Goal: Information Seeking & Learning: Learn about a topic

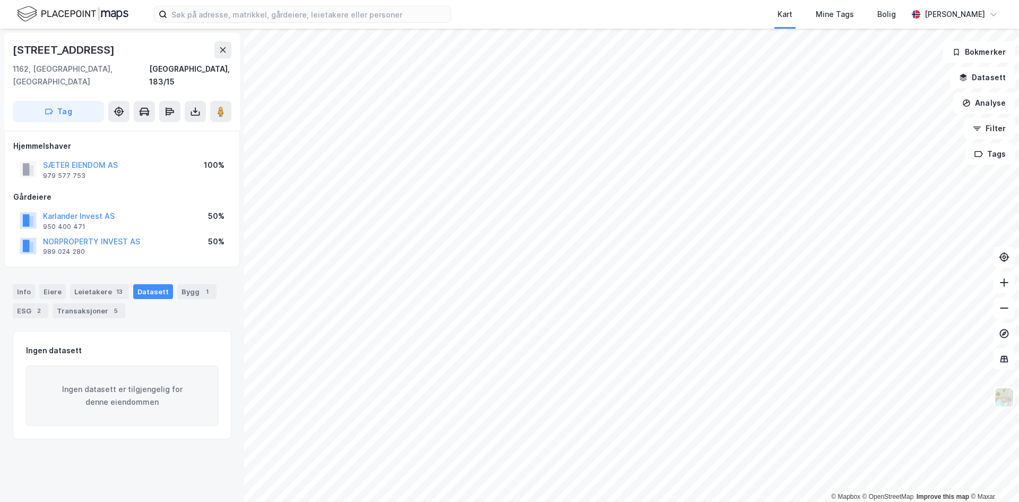
click at [500, 13] on div "Kart Mine Tags [PERSON_NAME] © Mapbox © OpenStreetMap Improve this map © Maxar …" at bounding box center [509, 251] width 1019 height 502
click at [225, 49] on icon at bounding box center [223, 49] width 6 height 5
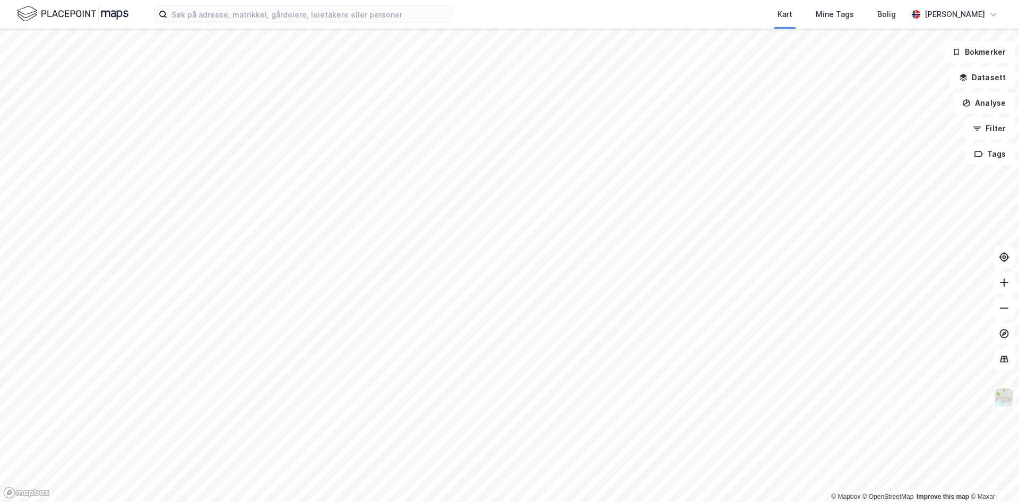
click at [623, 501] on html "Kart Mine Tags Bolig [PERSON_NAME] © Mapbox © OpenStreetMap Improve this map © …" at bounding box center [509, 251] width 1019 height 502
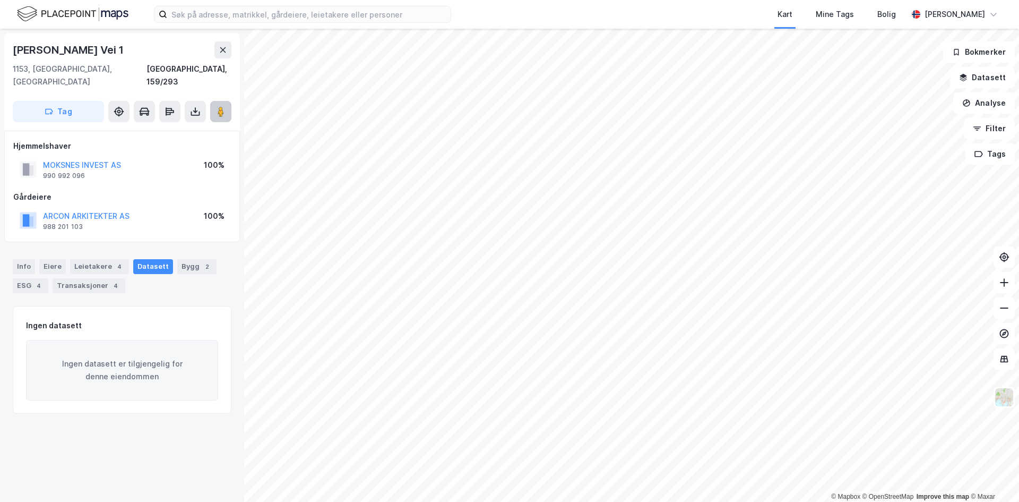
click at [216, 106] on icon at bounding box center [221, 111] width 11 height 11
click at [222, 55] on button at bounding box center [222, 49] width 17 height 17
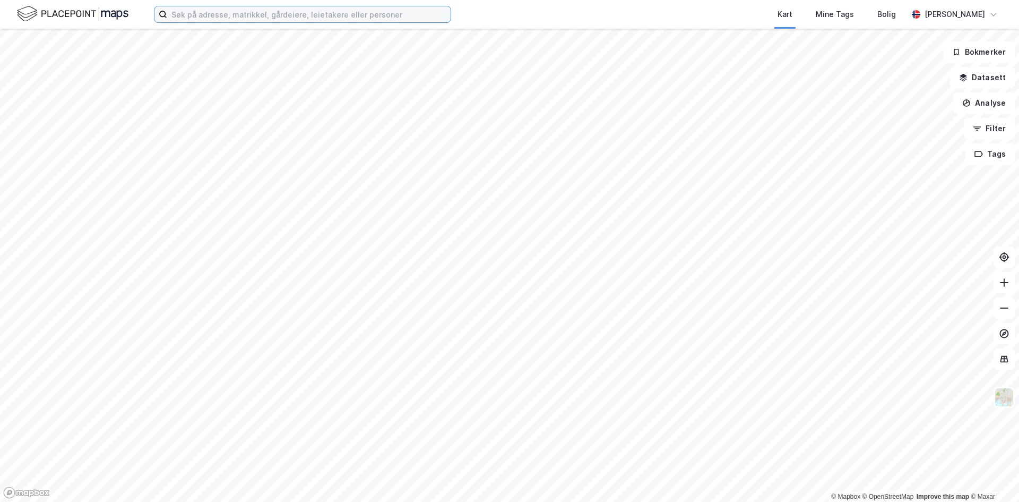
click at [340, 7] on input at bounding box center [309, 14] width 284 height 16
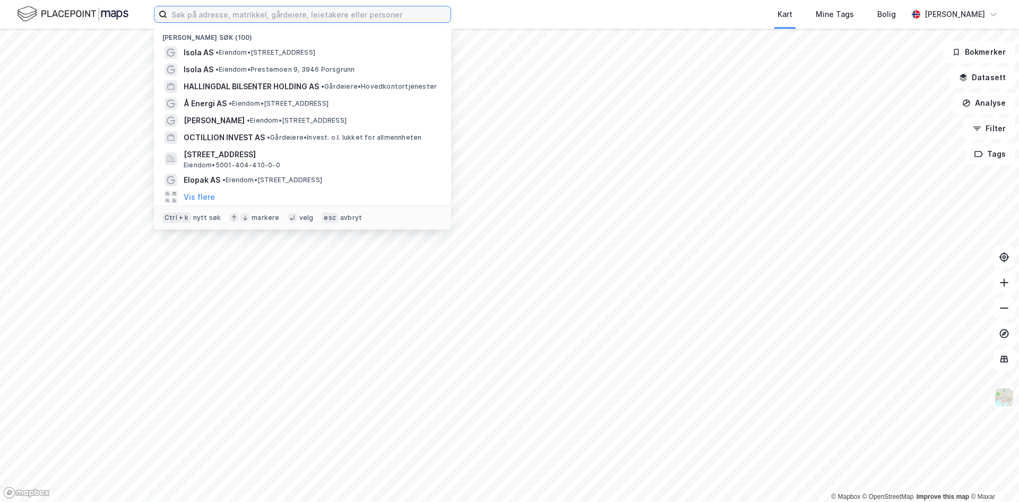
paste input "[STREET_ADDRESS]"
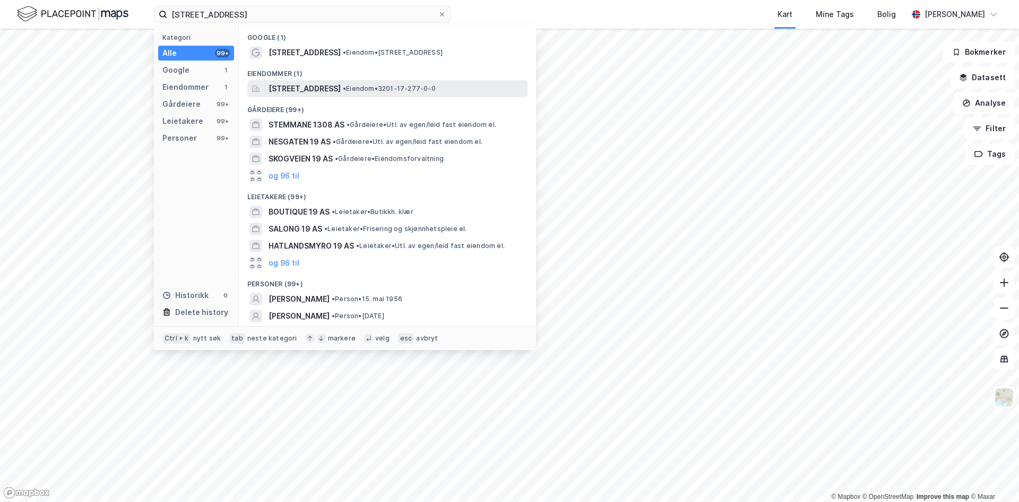
click at [341, 93] on span "[STREET_ADDRESS]" at bounding box center [305, 88] width 72 height 13
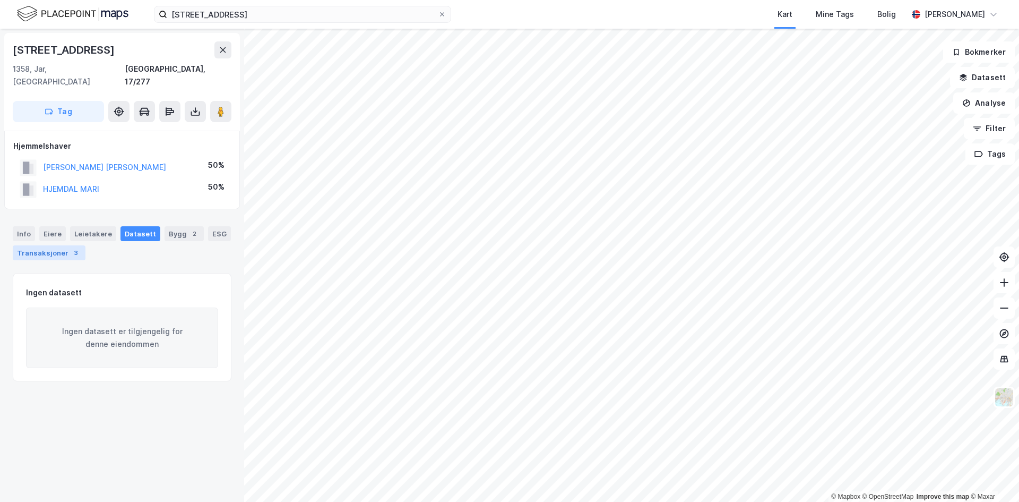
click at [59, 245] on div "Transaksjoner 3" at bounding box center [49, 252] width 73 height 15
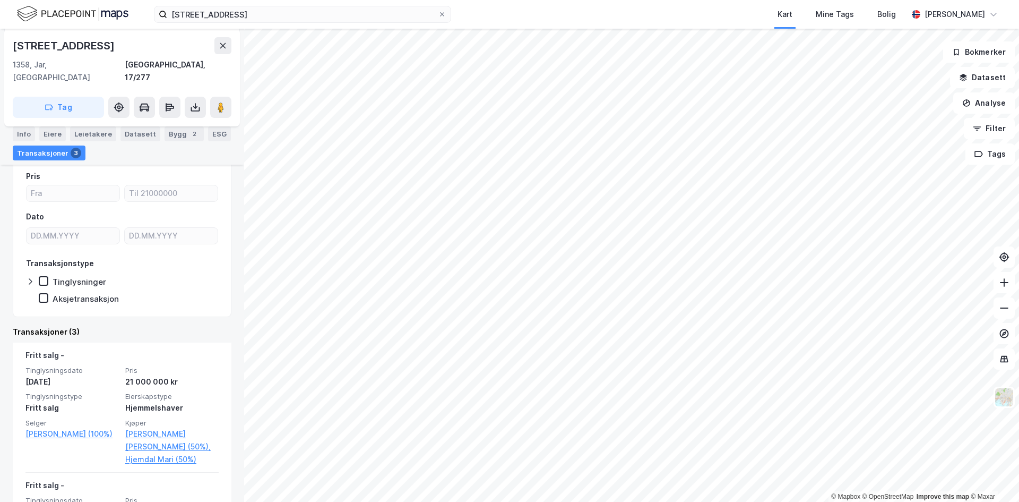
scroll to position [212, 0]
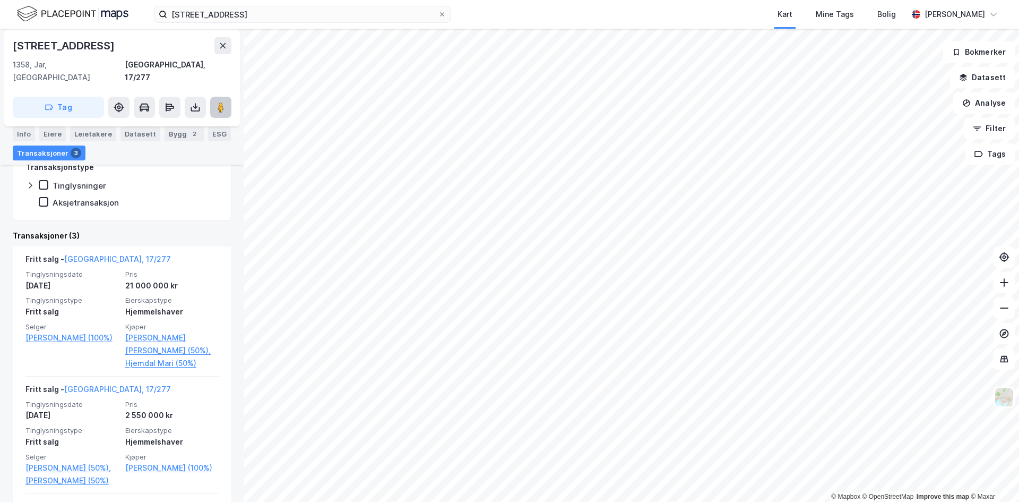
click at [228, 101] on button at bounding box center [220, 107] width 21 height 21
click at [229, 50] on button at bounding box center [222, 45] width 17 height 17
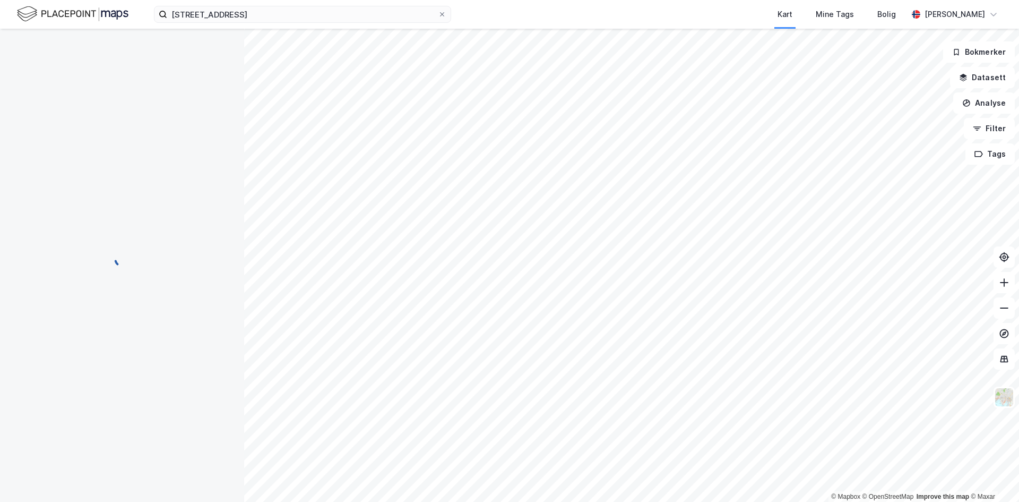
scroll to position [3, 0]
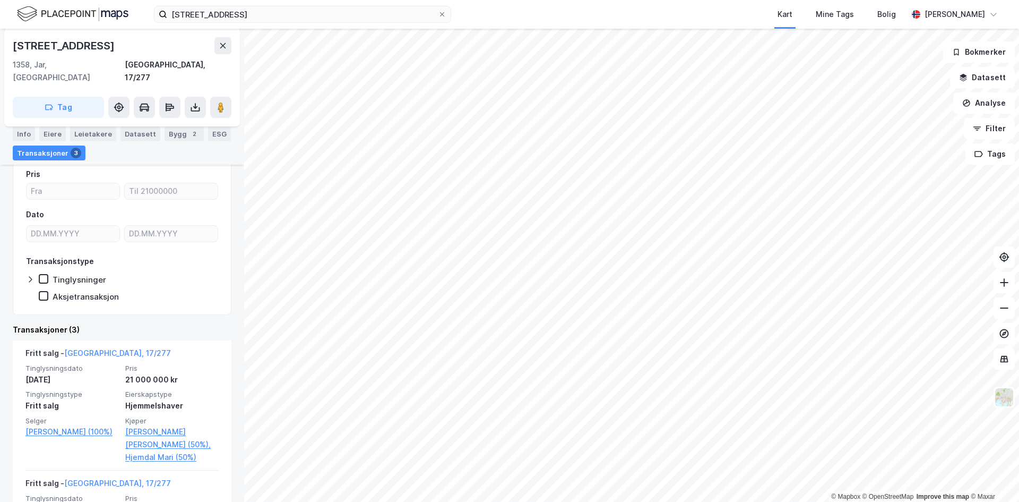
scroll to position [321, 0]
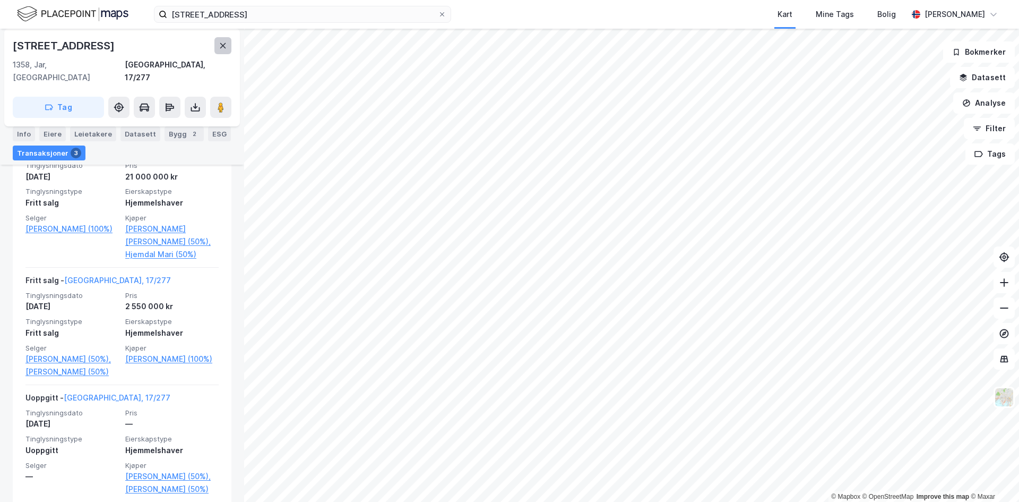
click at [224, 47] on icon at bounding box center [223, 45] width 6 height 5
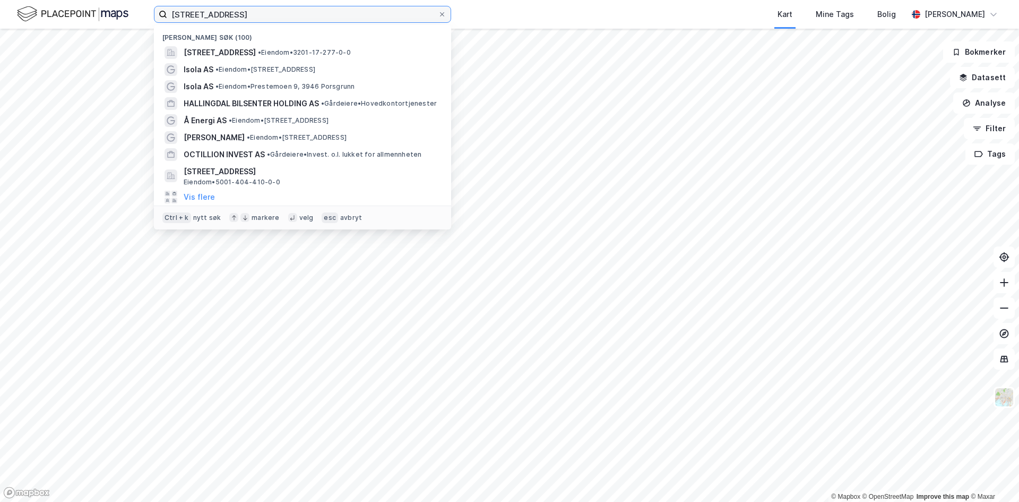
click at [289, 20] on input "[STREET_ADDRESS]" at bounding box center [302, 14] width 271 height 16
paste input "[PERSON_NAME] vei 2"
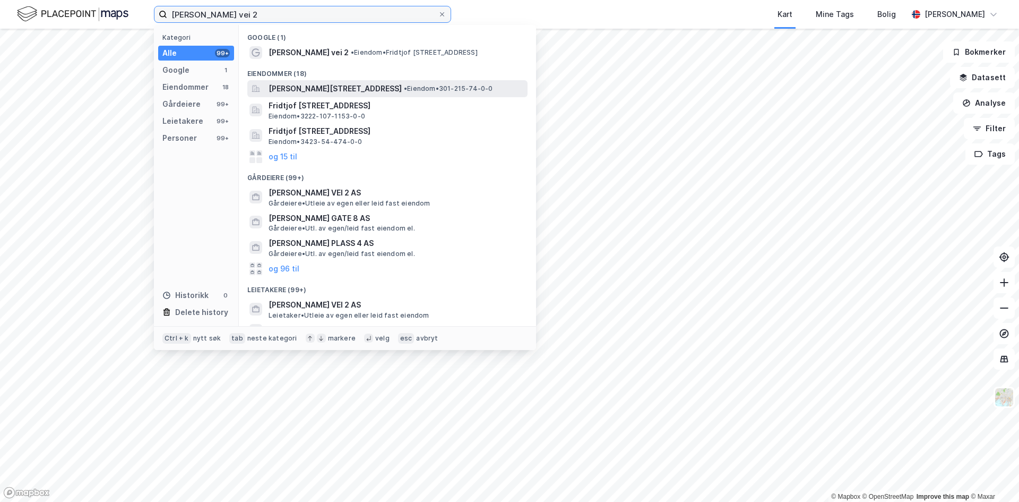
type input "[PERSON_NAME] vei 2"
click at [341, 90] on span "[PERSON_NAME][STREET_ADDRESS]" at bounding box center [335, 88] width 133 height 13
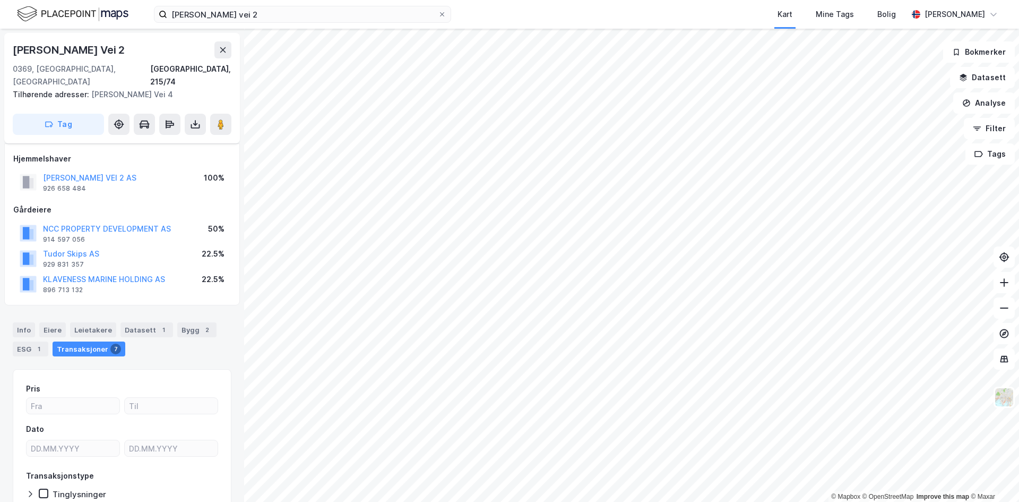
scroll to position [54, 0]
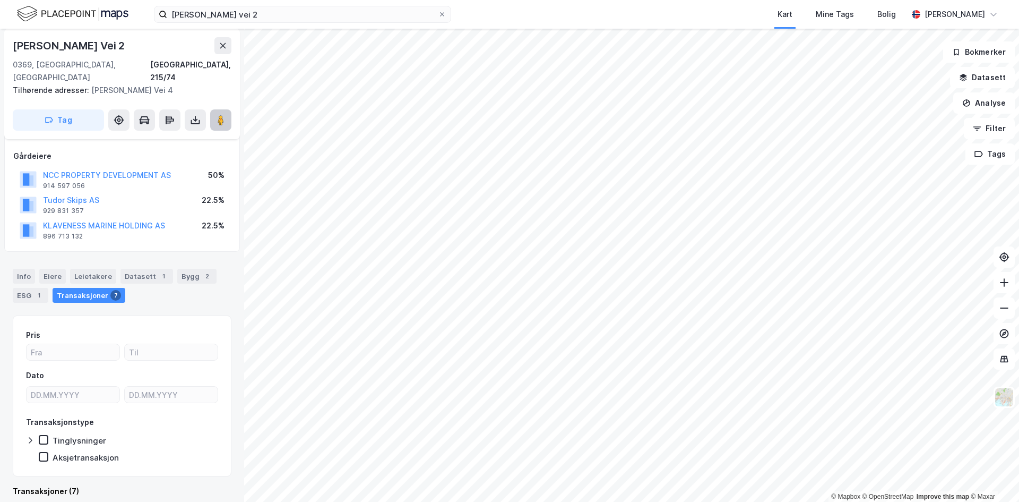
click at [222, 115] on image at bounding box center [221, 120] width 6 height 11
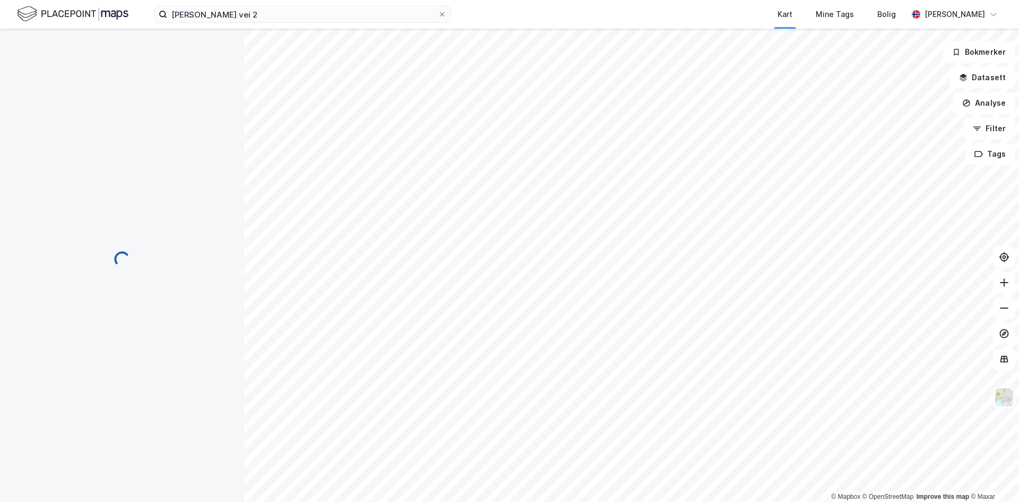
scroll to position [0, 0]
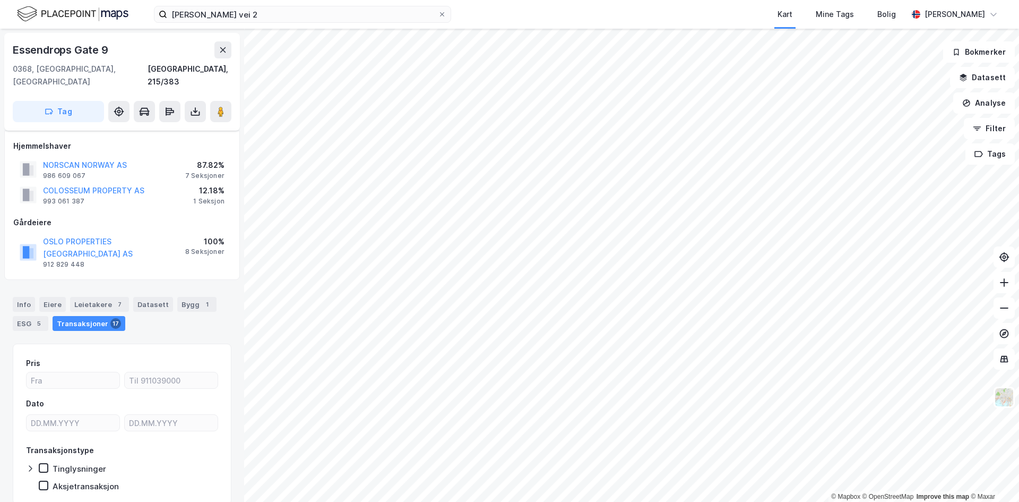
scroll to position [15, 0]
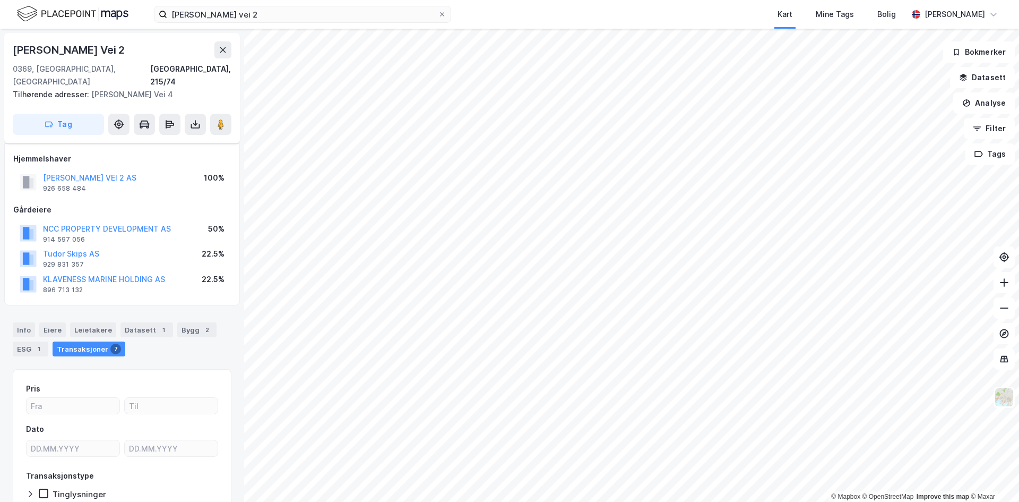
scroll to position [15, 0]
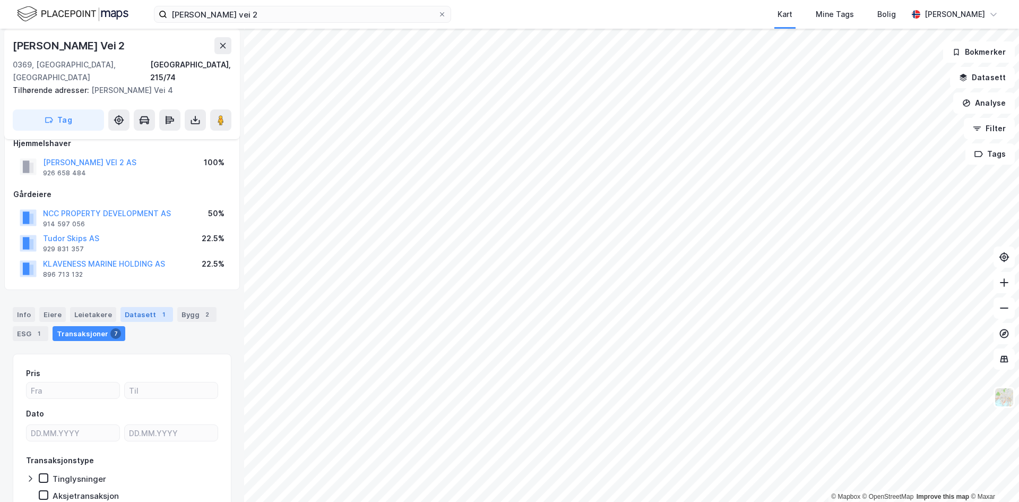
click at [145, 307] on div "Datasett 1" at bounding box center [147, 314] width 53 height 15
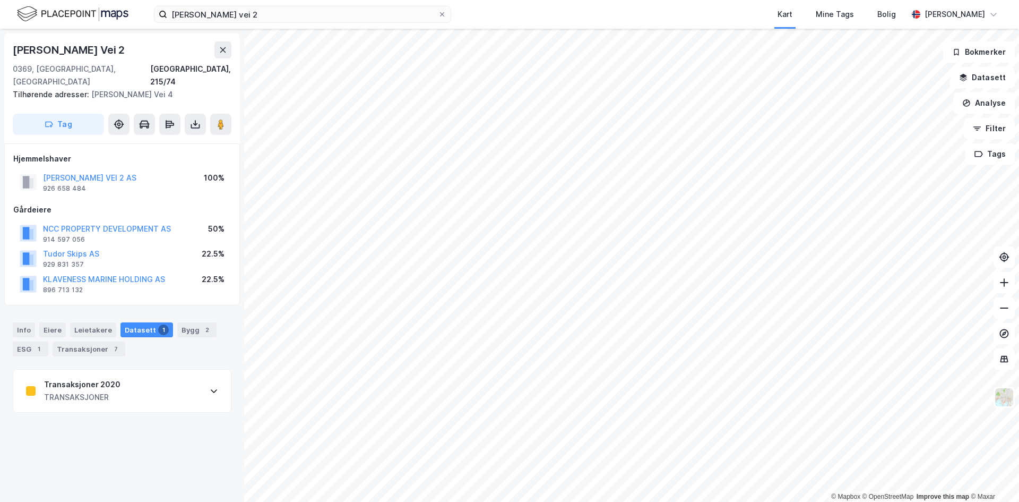
click at [53, 391] on div "TRANSAKSJONER" at bounding box center [82, 397] width 76 height 13
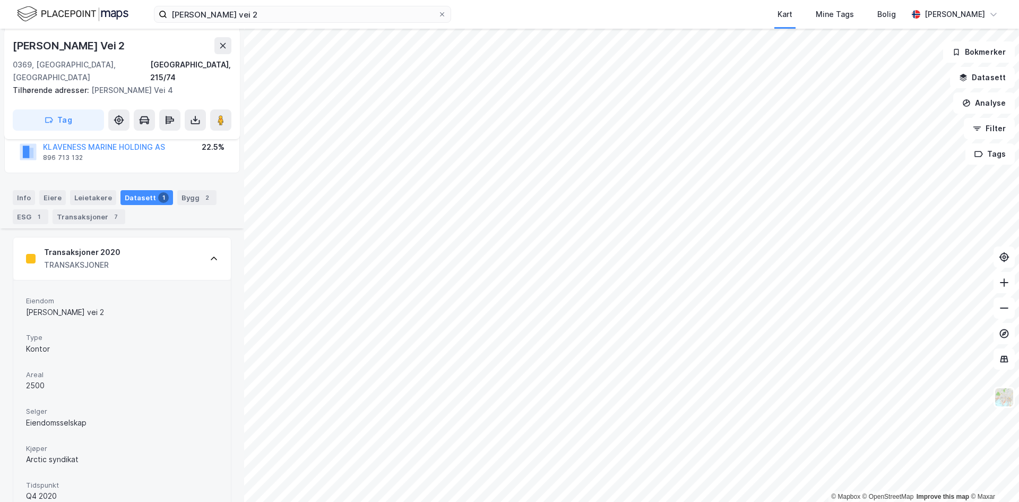
scroll to position [229, 0]
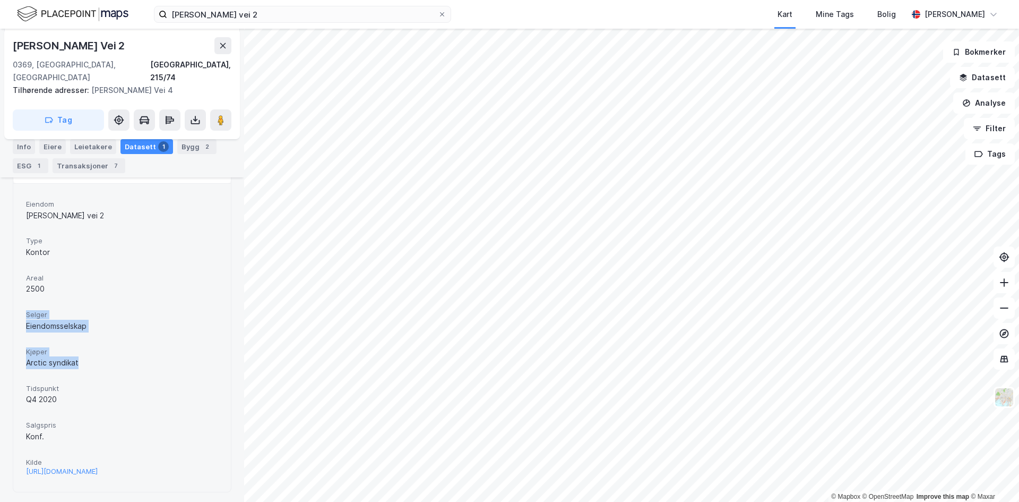
drag, startPoint x: 76, startPoint y: 350, endPoint x: 88, endPoint y: 353, distance: 12.0
click at [88, 353] on div "[PERSON_NAME] vei 2 Type Kontor Areal 2500 Selger Eiendomsselskap Kjøper Arctic…" at bounding box center [122, 337] width 218 height 308
click at [88, 356] on div "Arctic syndikat" at bounding box center [122, 362] width 192 height 13
drag, startPoint x: 78, startPoint y: 350, endPoint x: 27, endPoint y: 303, distance: 69.1
click at [27, 303] on div "[PERSON_NAME] vei 2 Type Kontor Areal 2500 Selger Eiendomsselskap Kjøper Arctic…" at bounding box center [122, 337] width 192 height 282
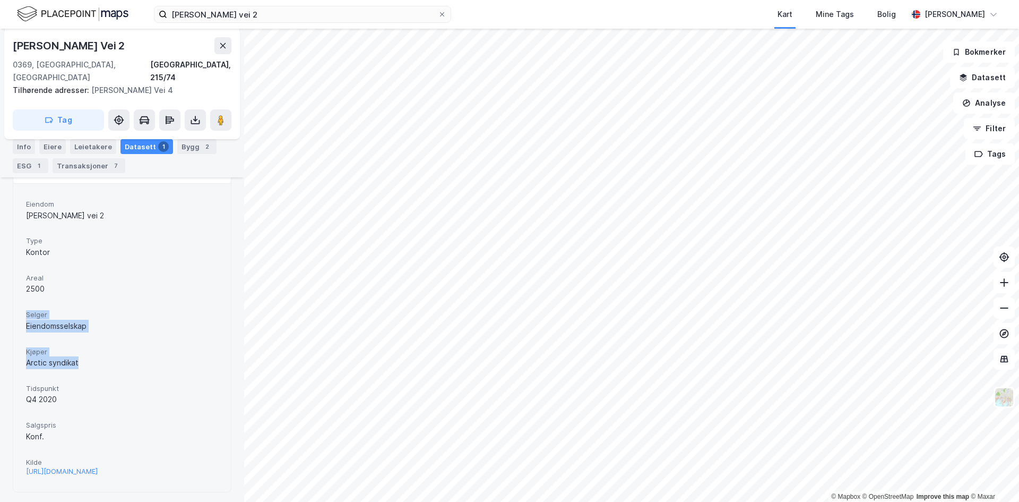
click at [27, 310] on span "Selger" at bounding box center [122, 314] width 192 height 9
drag, startPoint x: 27, startPoint y: 302, endPoint x: 81, endPoint y: 344, distance: 68.6
click at [81, 344] on div "[PERSON_NAME] vei 2 Type Kontor Areal 2500 Selger Eiendomsselskap Kjøper Arctic…" at bounding box center [122, 337] width 192 height 282
click at [81, 356] on div "Arctic syndikat" at bounding box center [122, 362] width 192 height 13
click at [228, 45] on button at bounding box center [222, 45] width 17 height 17
